Goal: Transaction & Acquisition: Purchase product/service

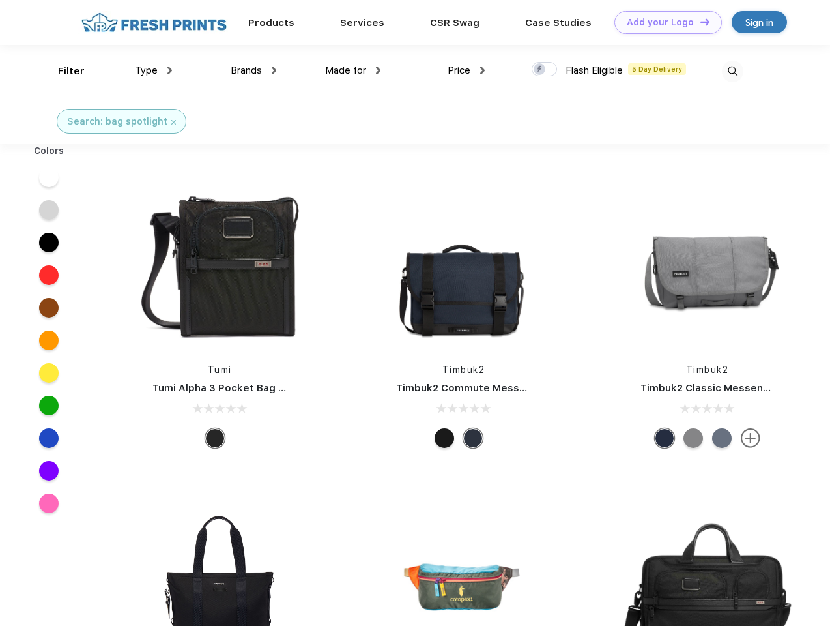
scroll to position [1, 0]
click at [663, 22] on link "Add your Logo Design Tool" at bounding box center [669, 22] width 108 height 23
click at [0, 0] on div "Design Tool" at bounding box center [0, 0] width 0 height 0
click at [699, 22] on link "Add your Logo Design Tool" at bounding box center [669, 22] width 108 height 23
click at [63, 71] on div "Filter" at bounding box center [71, 71] width 27 height 15
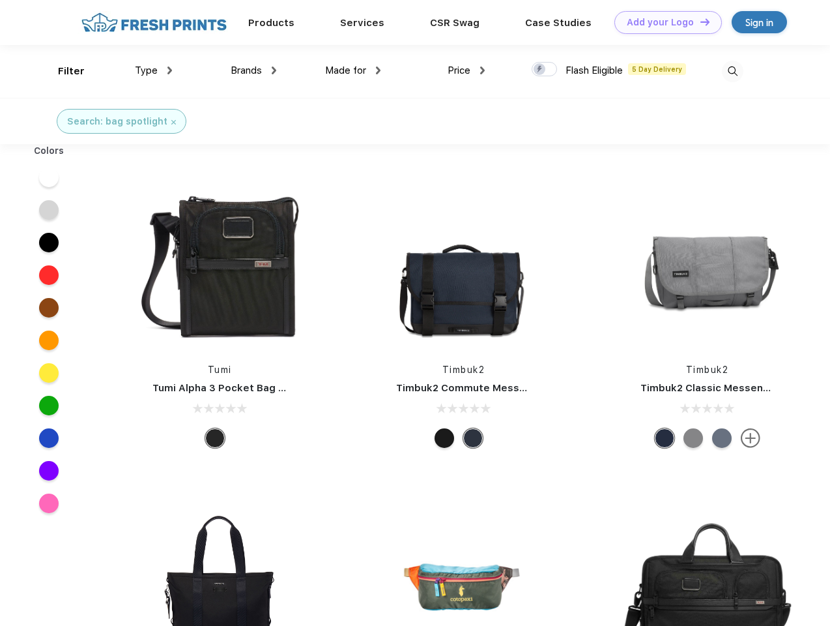
click at [154, 70] on span "Type" at bounding box center [146, 71] width 23 height 12
click at [254, 70] on span "Brands" at bounding box center [246, 71] width 31 height 12
click at [353, 70] on span "Made for" at bounding box center [345, 71] width 41 height 12
click at [467, 70] on span "Price" at bounding box center [459, 71] width 23 height 12
click at [545, 70] on div at bounding box center [544, 69] width 25 height 14
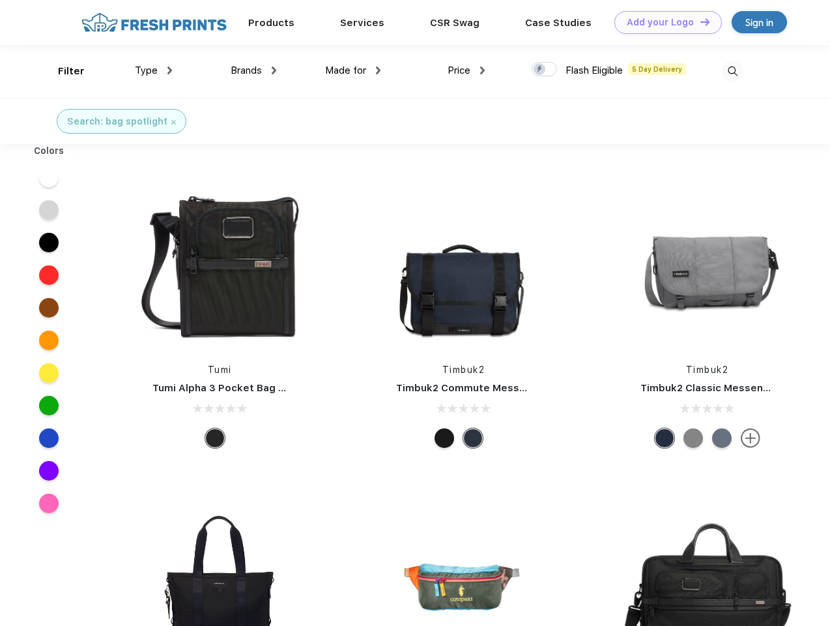
click at [540, 70] on input "checkbox" at bounding box center [536, 65] width 8 height 8
click at [733, 71] on img at bounding box center [733, 72] width 22 height 22
